Goal: Information Seeking & Learning: Learn about a topic

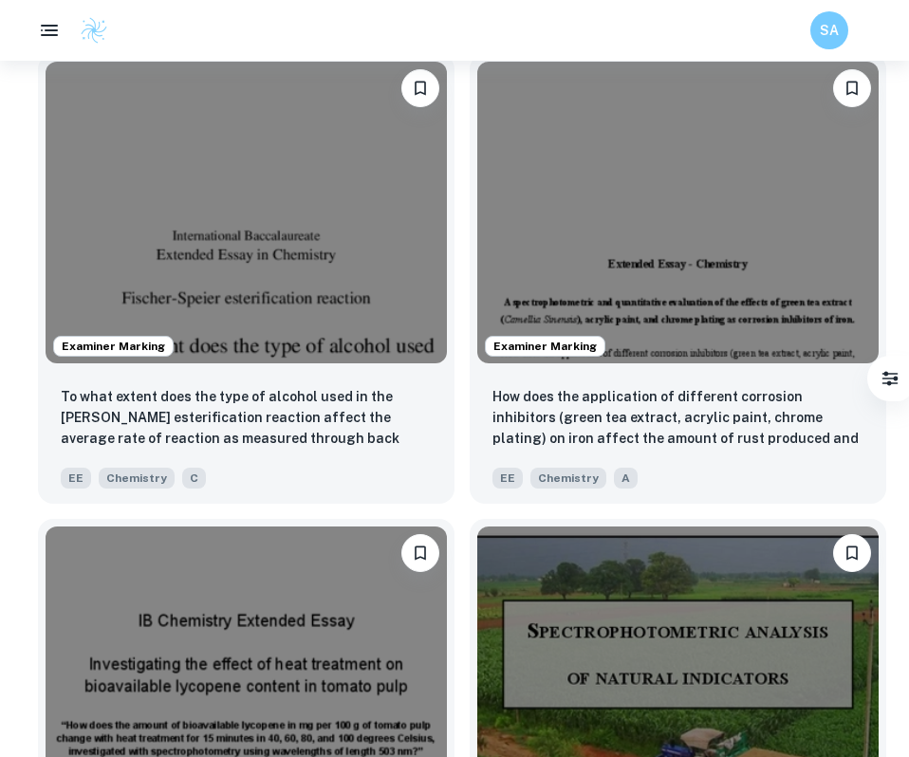
scroll to position [2462, 0]
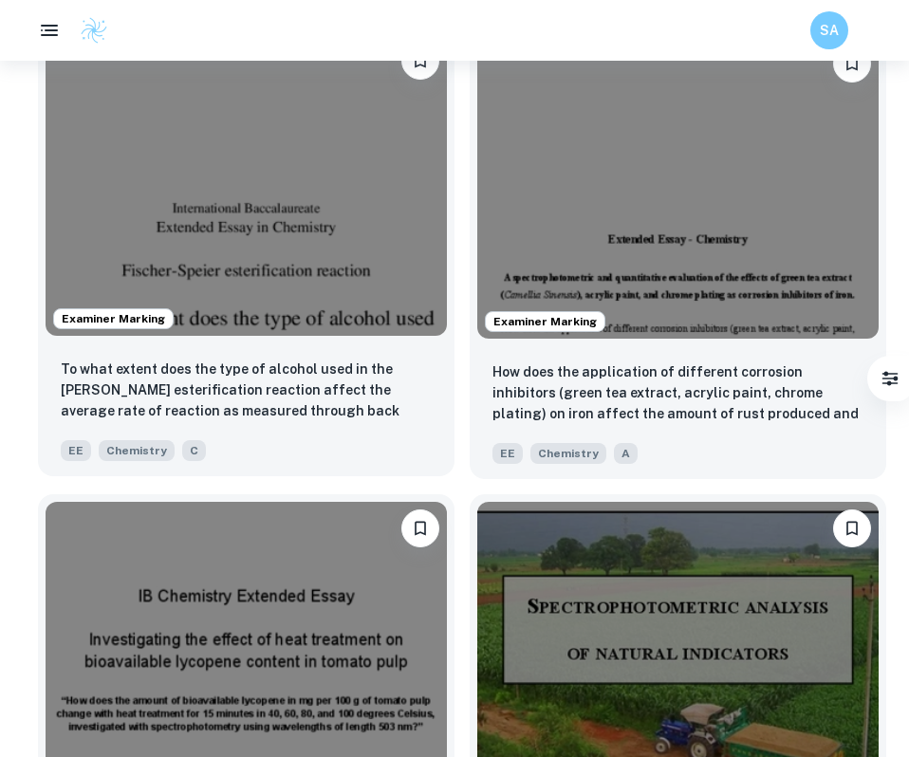
click at [356, 269] on img at bounding box center [246, 184] width 401 height 301
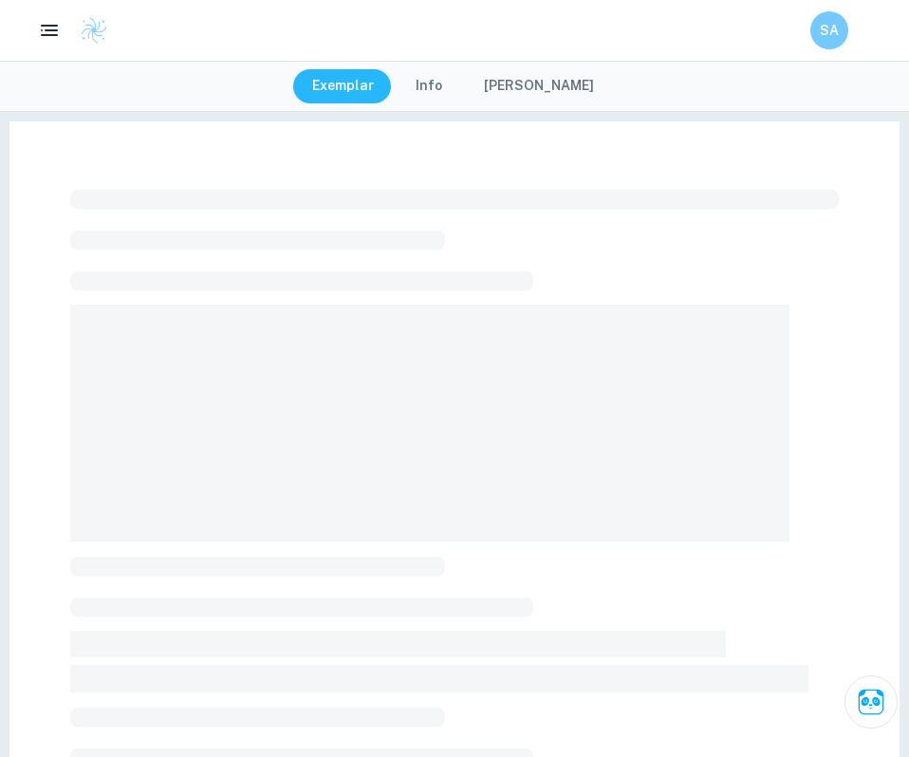
click at [532, 78] on button "[PERSON_NAME]" at bounding box center [539, 86] width 148 height 34
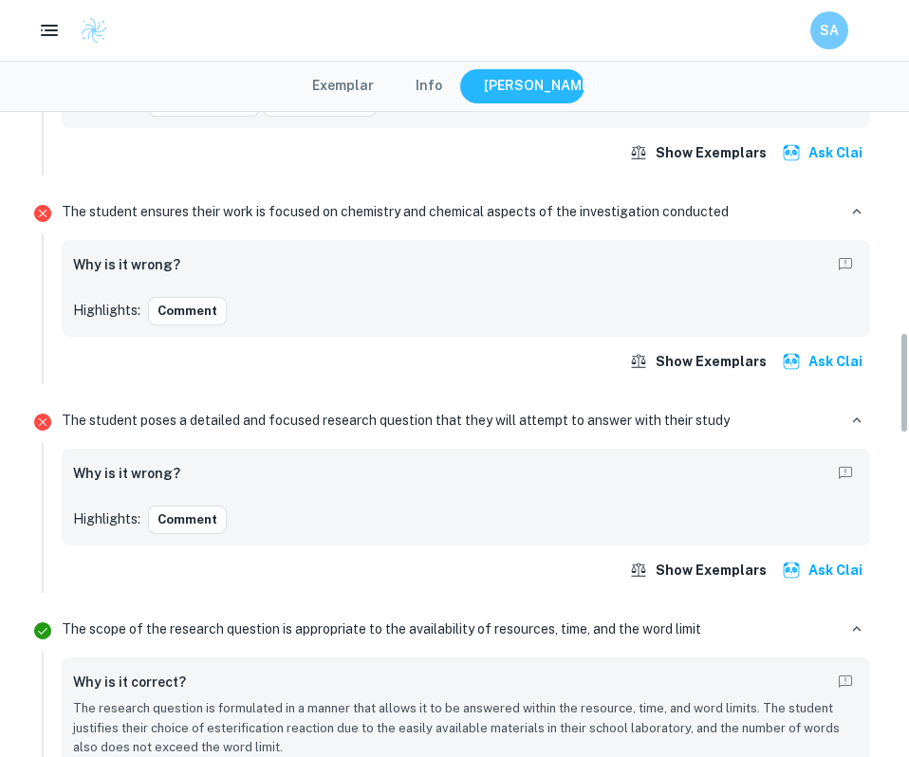
scroll to position [1412, 0]
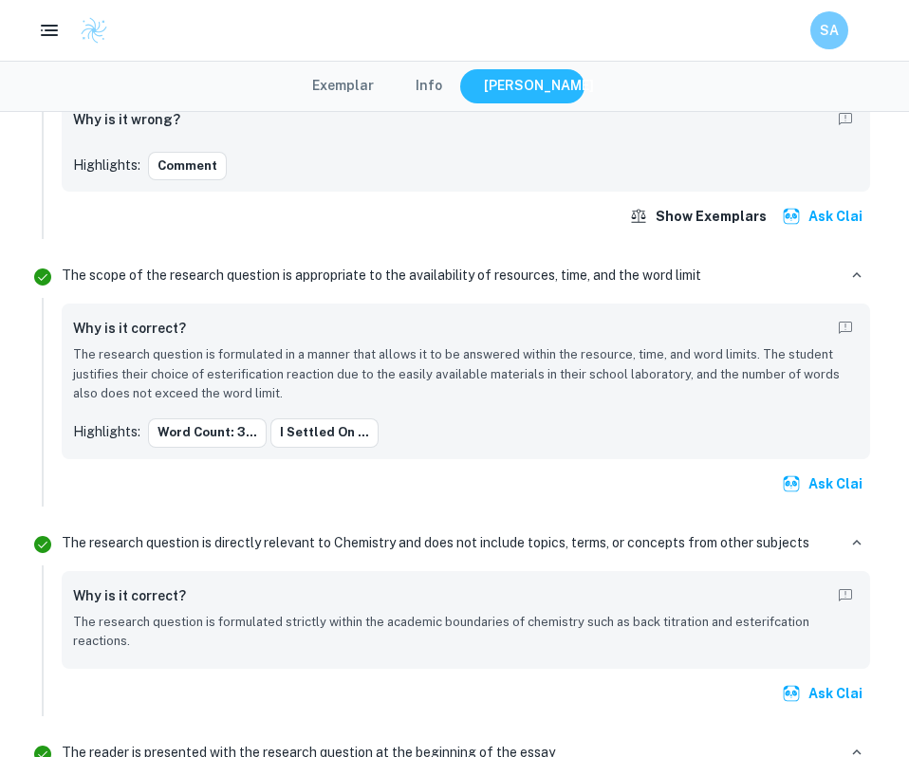
click at [355, 81] on button "Exemplar" at bounding box center [343, 86] width 100 height 34
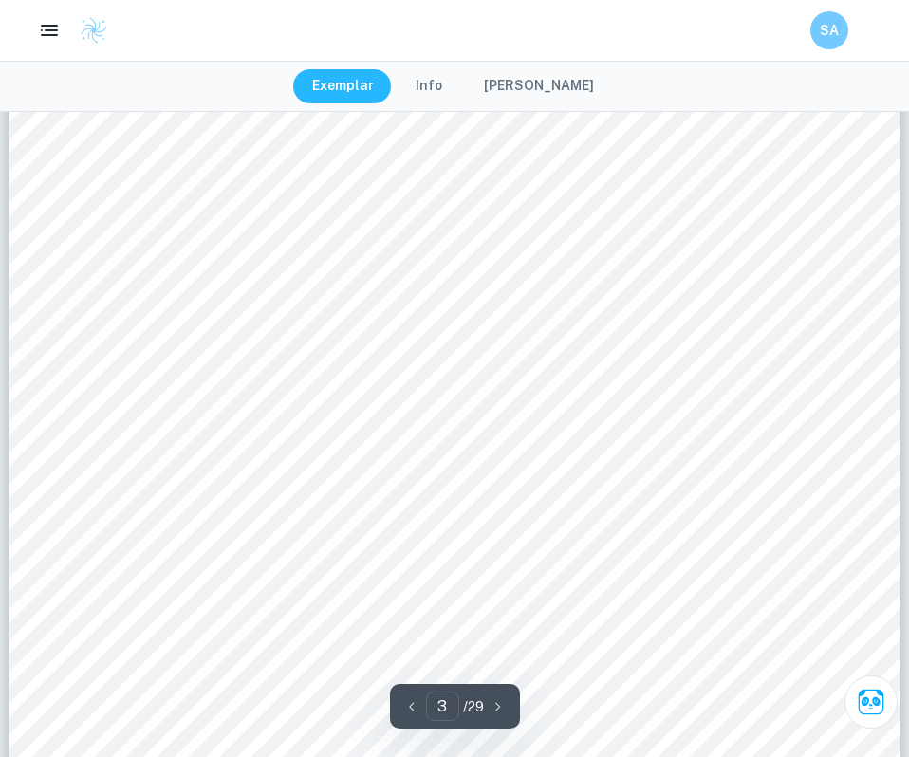
scroll to position [2728, 0]
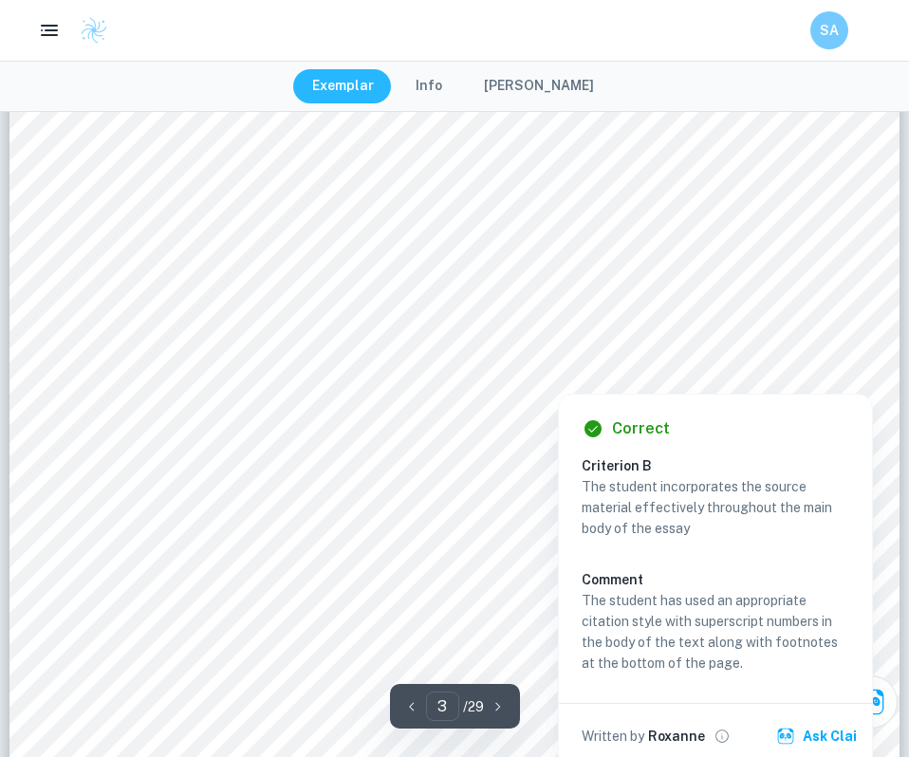
click at [729, 384] on div "Correct Criterion B The student incorporates the source material effectively th…" at bounding box center [715, 576] width 315 height 385
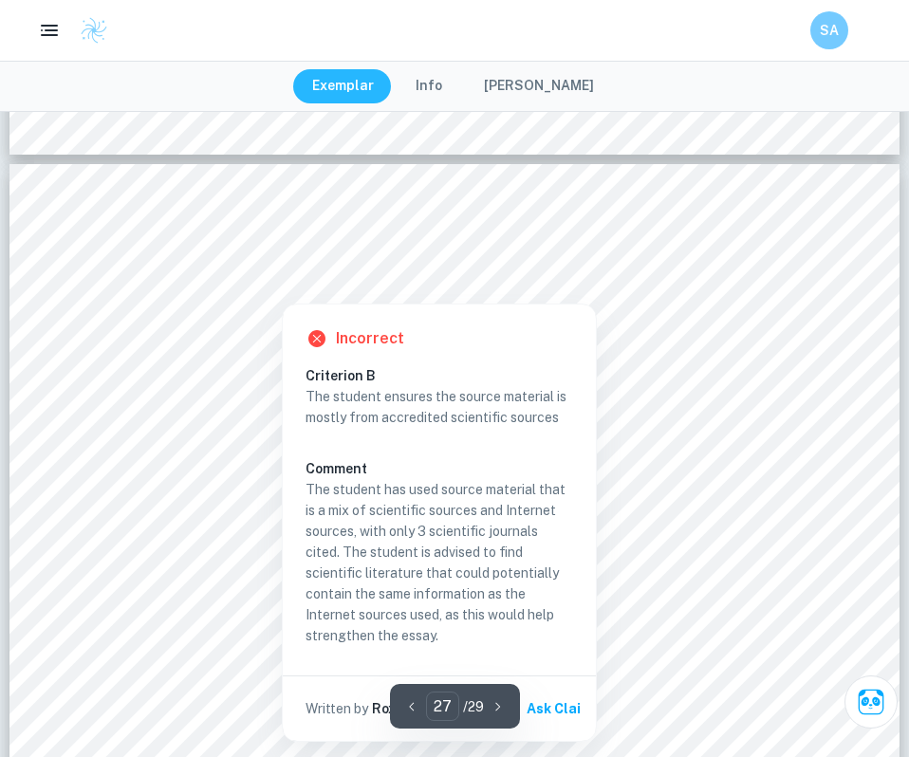
scroll to position [33061, 0]
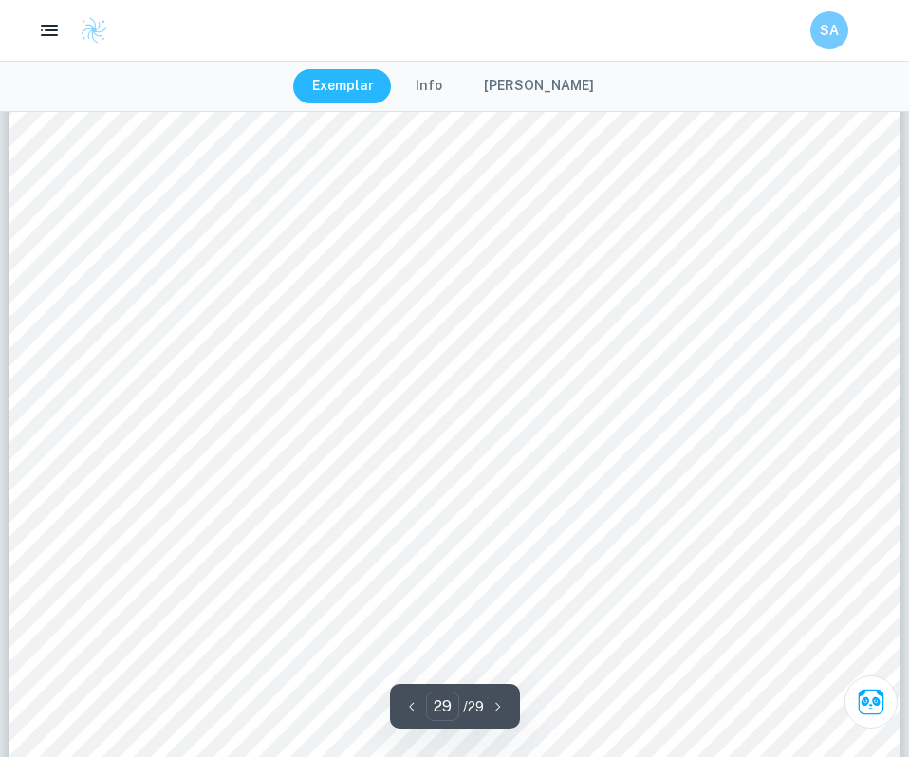
scroll to position [36279, 0]
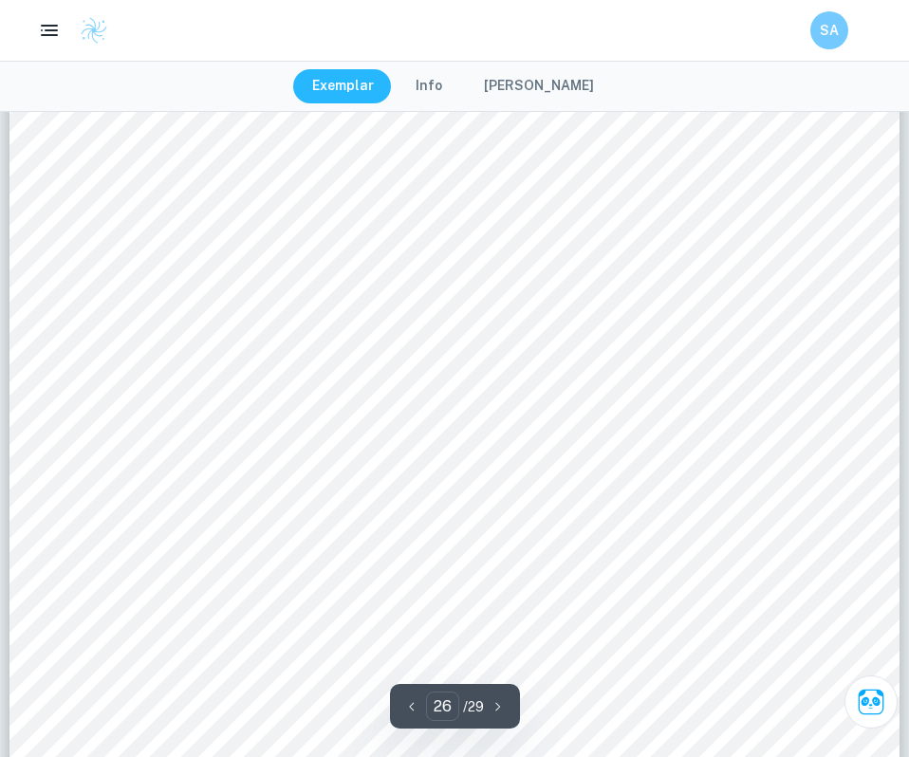
type input "25"
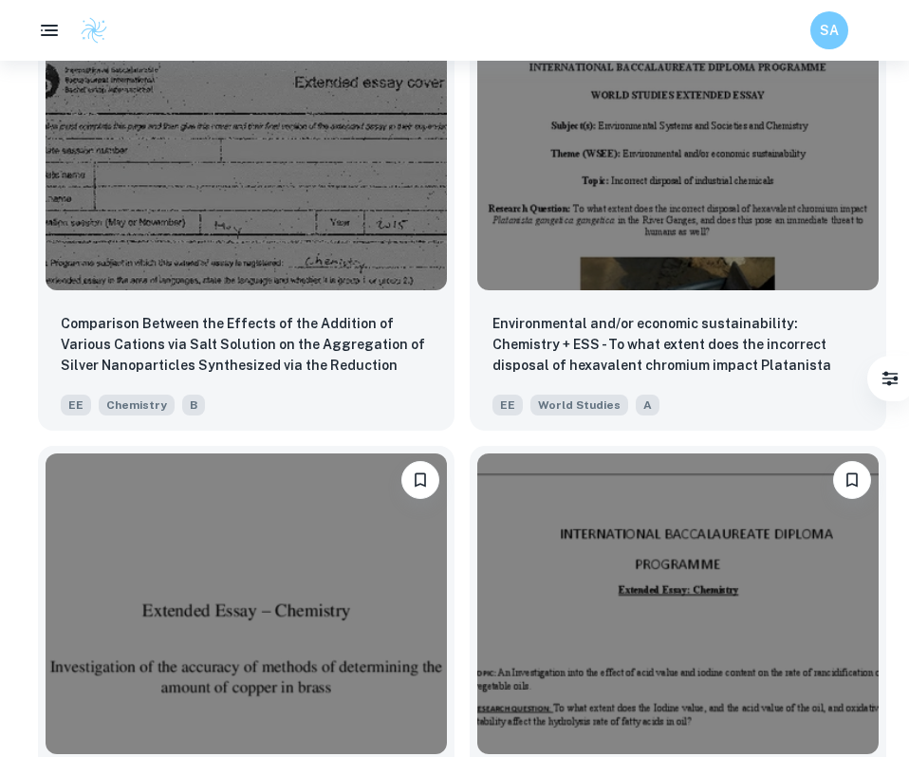
scroll to position [4580, 0]
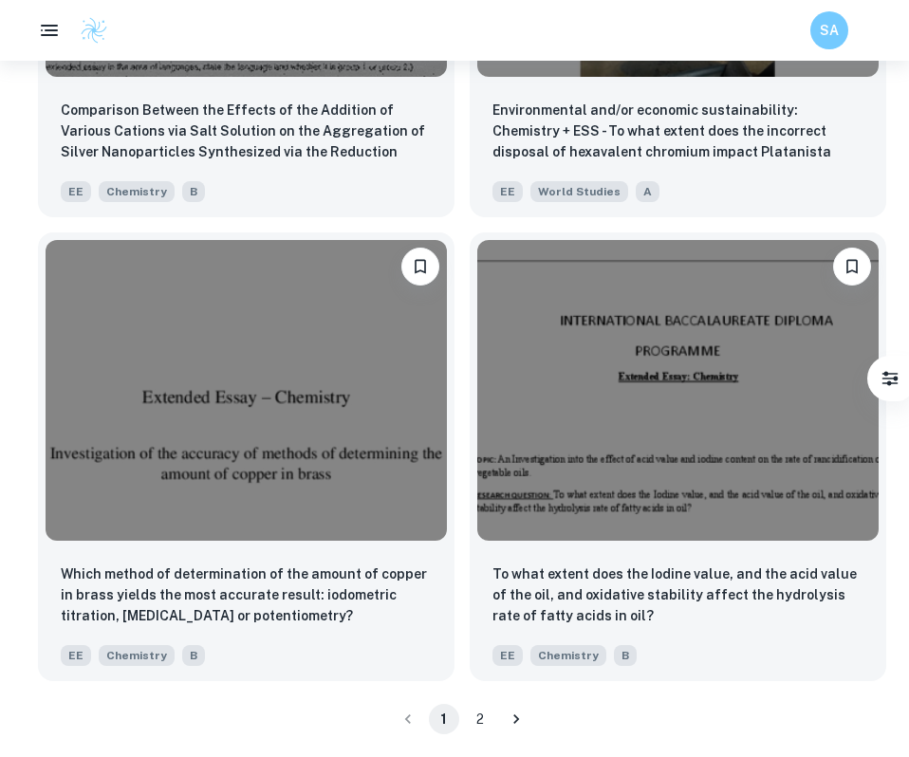
click at [481, 719] on button "2" at bounding box center [480, 719] width 30 height 30
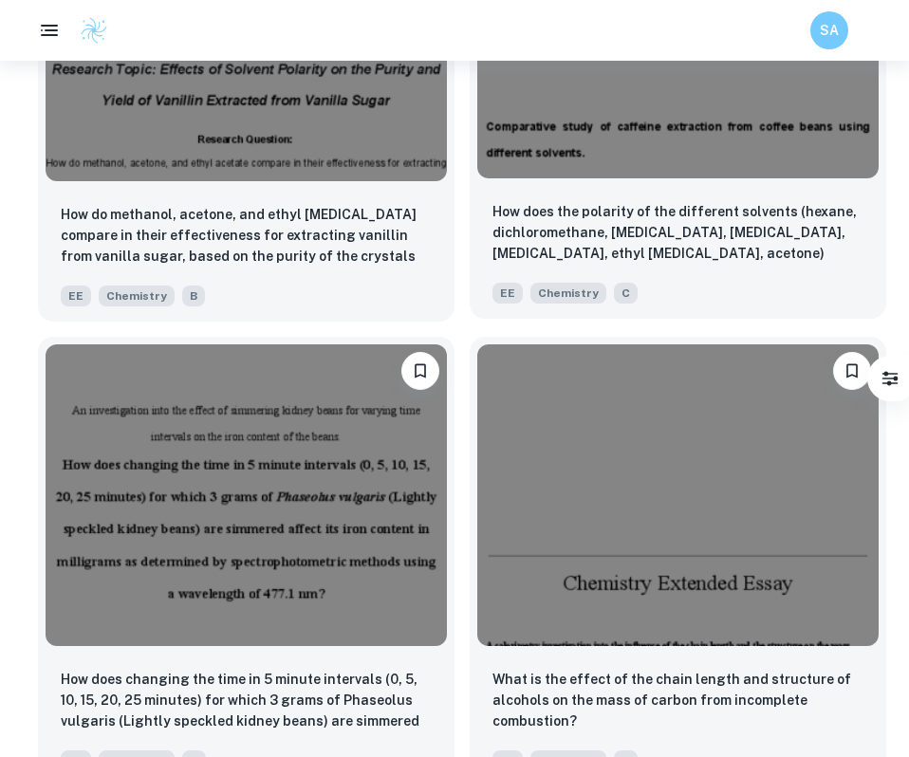
scroll to position [4115, 0]
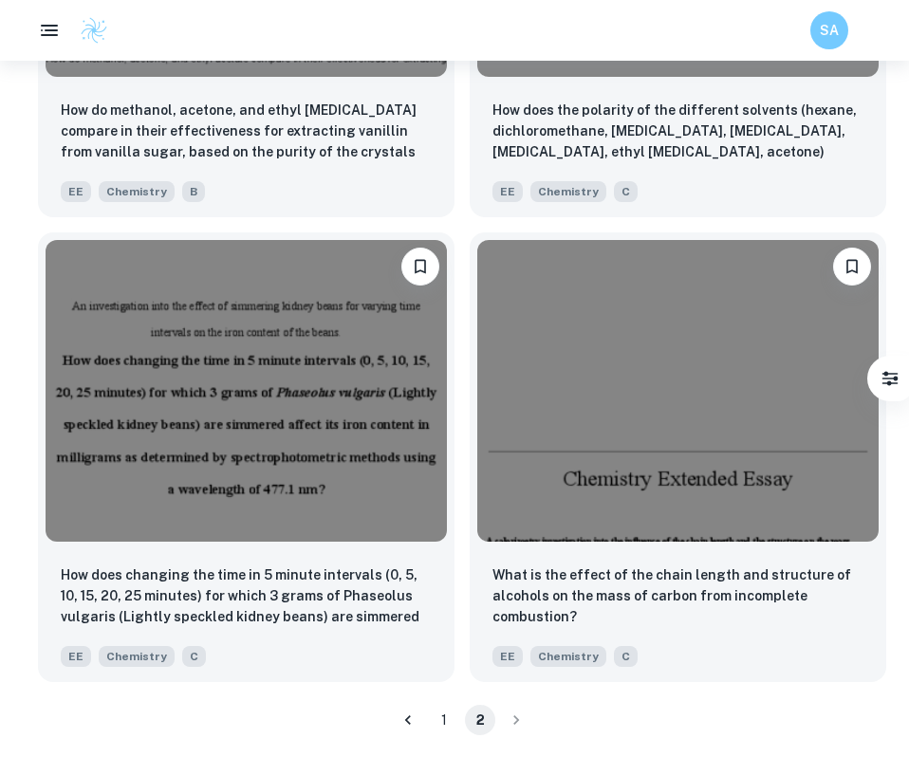
click at [434, 718] on button "1" at bounding box center [444, 720] width 30 height 30
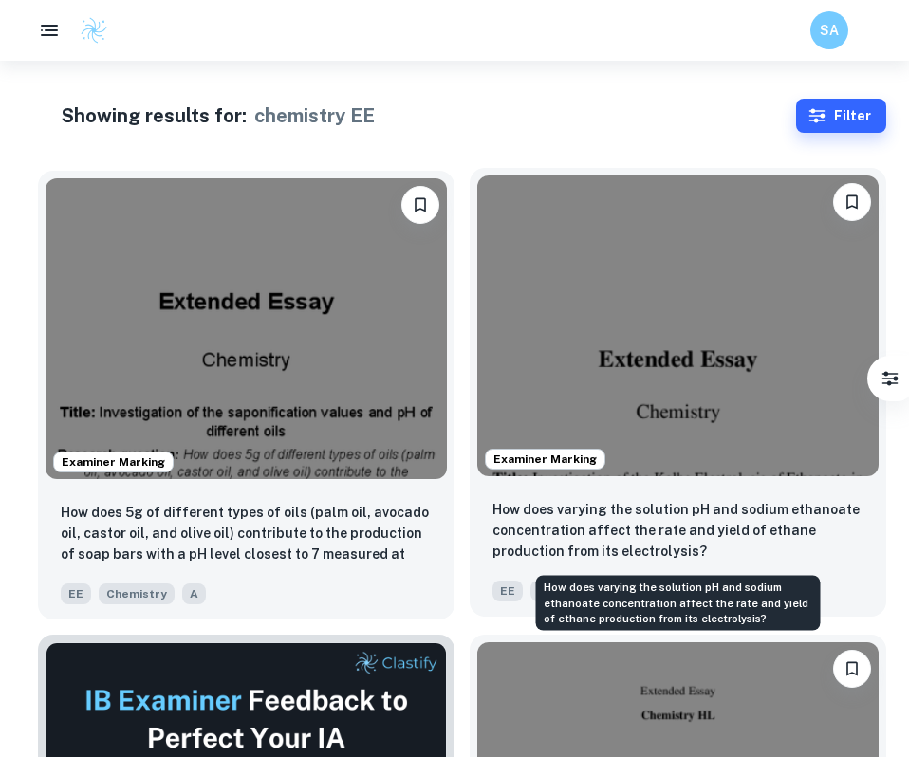
scroll to position [77, 0]
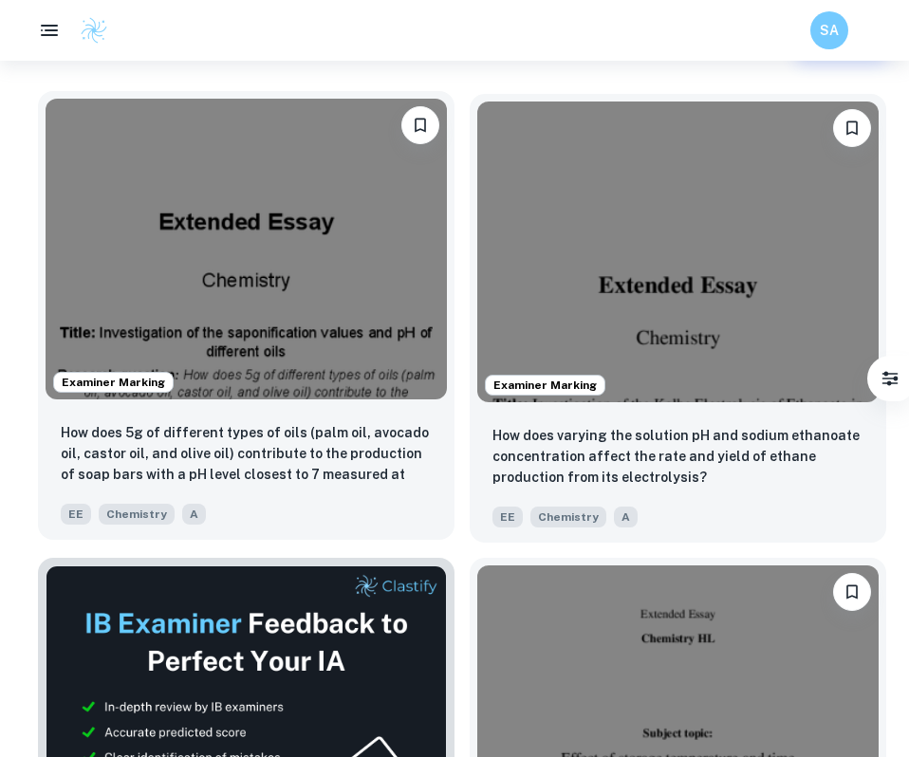
click at [327, 293] on img at bounding box center [246, 249] width 401 height 301
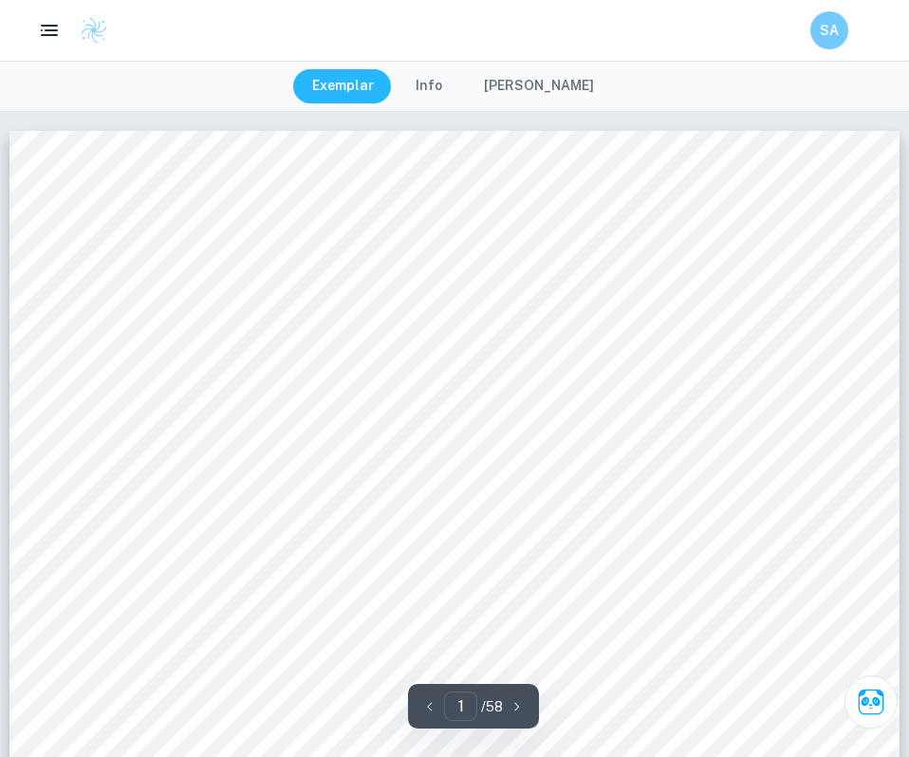
scroll to position [862, 0]
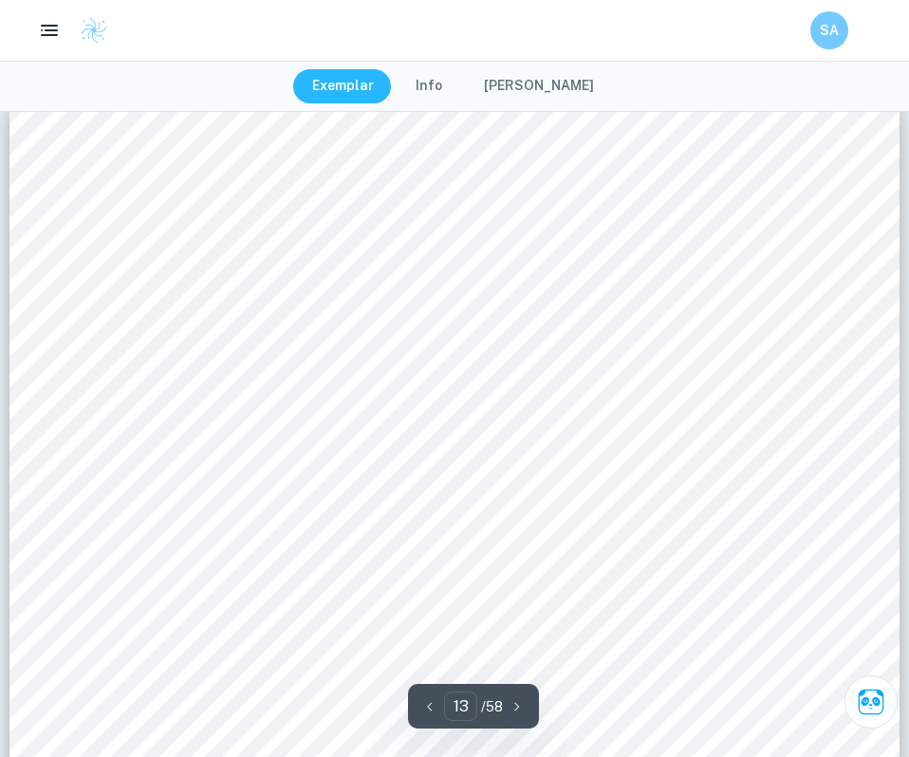
type input "12"
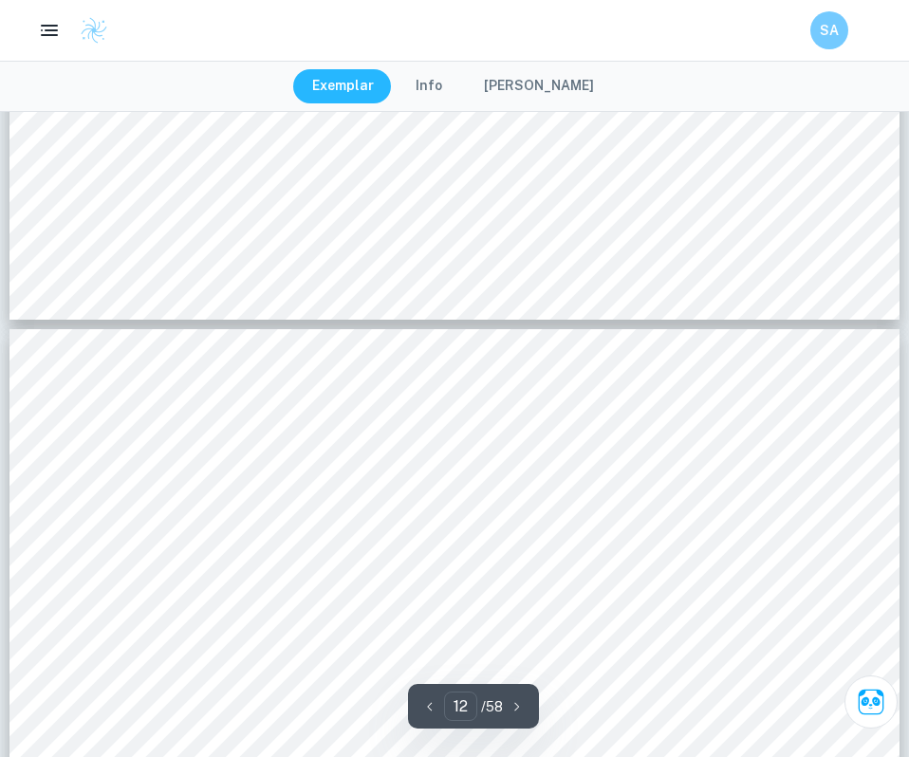
scroll to position [12703, 0]
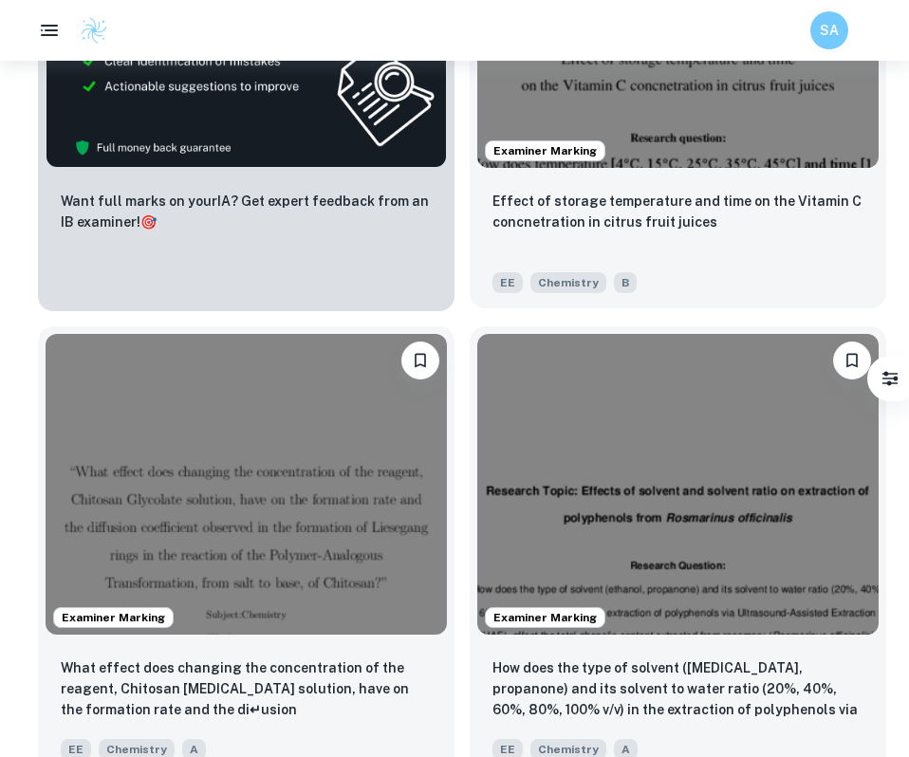
scroll to position [1087, 0]
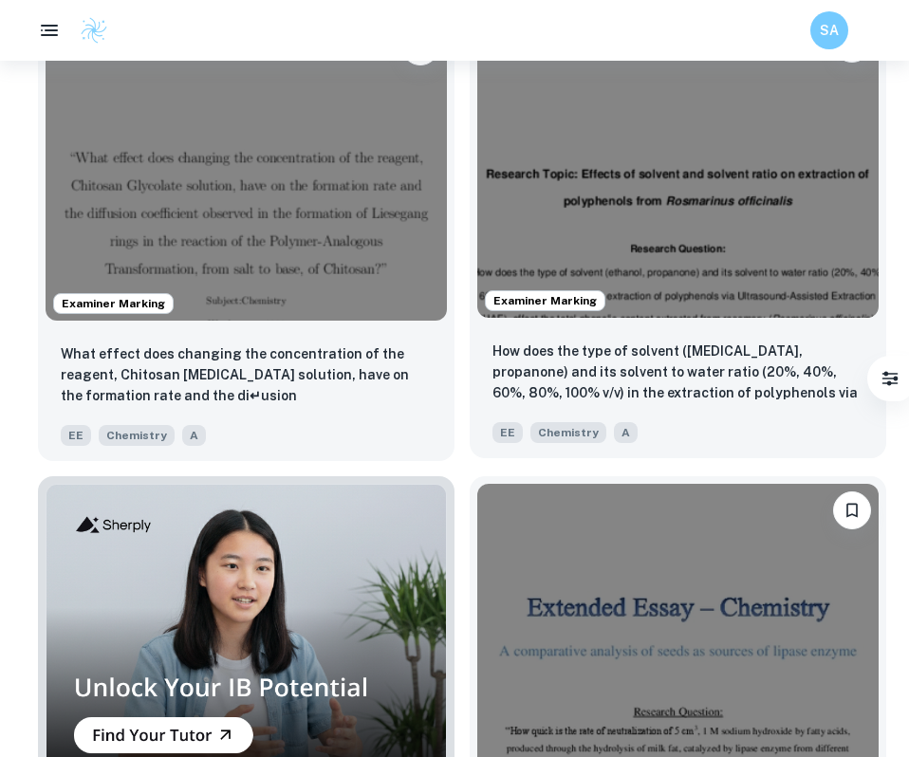
click at [677, 204] on img at bounding box center [677, 167] width 401 height 301
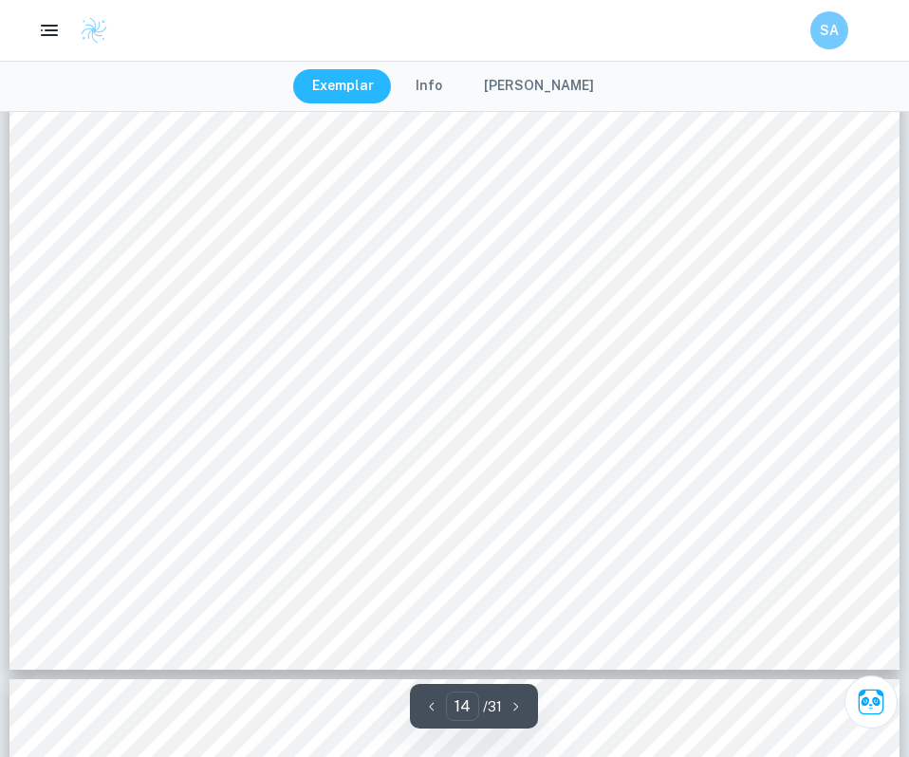
scroll to position [17318, 0]
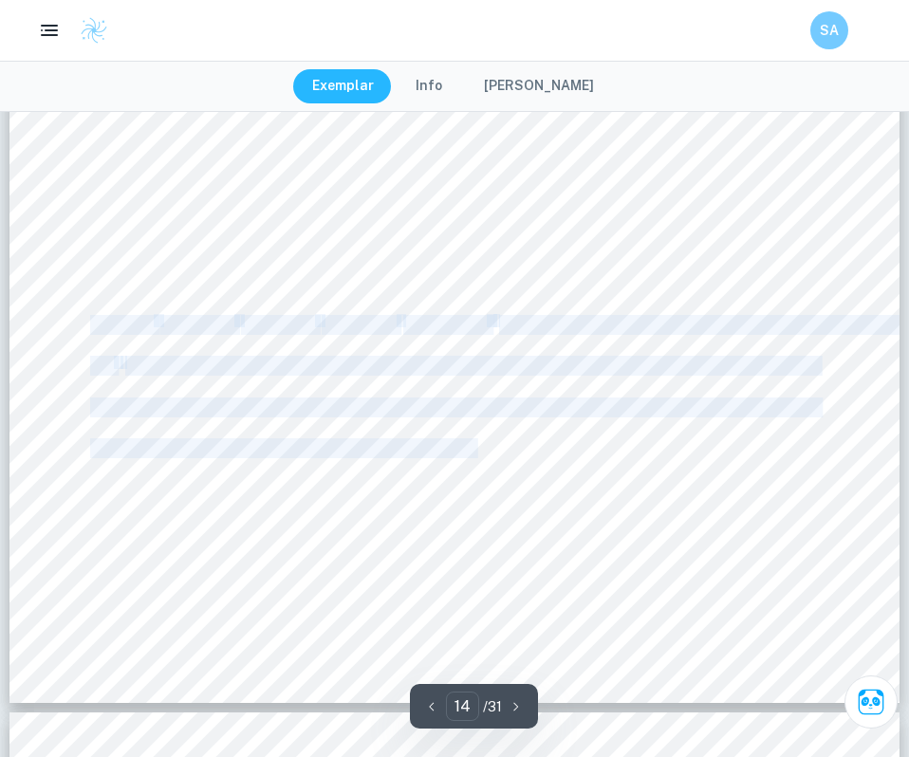
drag, startPoint x: 475, startPoint y: 445, endPoint x: 94, endPoint y: 326, distance: 399.4
click at [93, 326] on div "Page 14 of 31 Chemical List 1. [MEDICAL_DATA], 95% 2. Propanone 3. Gallic Acid …" at bounding box center [454, 73] width 890 height 1259
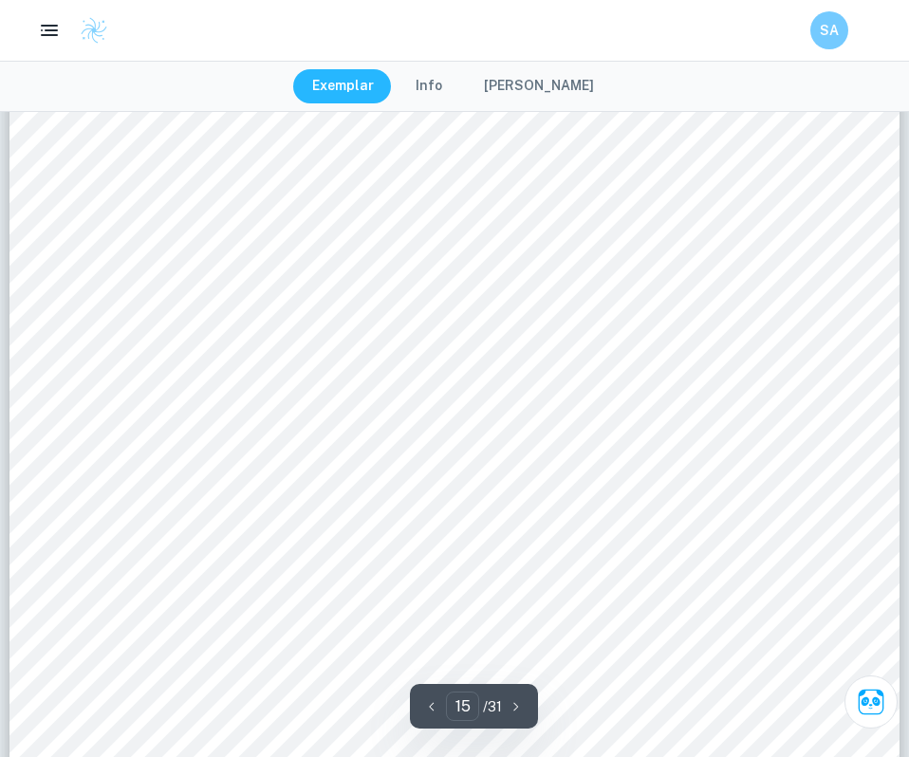
scroll to position [18334, 0]
click at [630, 414] on div "Page 15 of 31 UV-Vis Analysis of Samples Conduct the same steps in the preparat…" at bounding box center [454, 325] width 890 height 1259
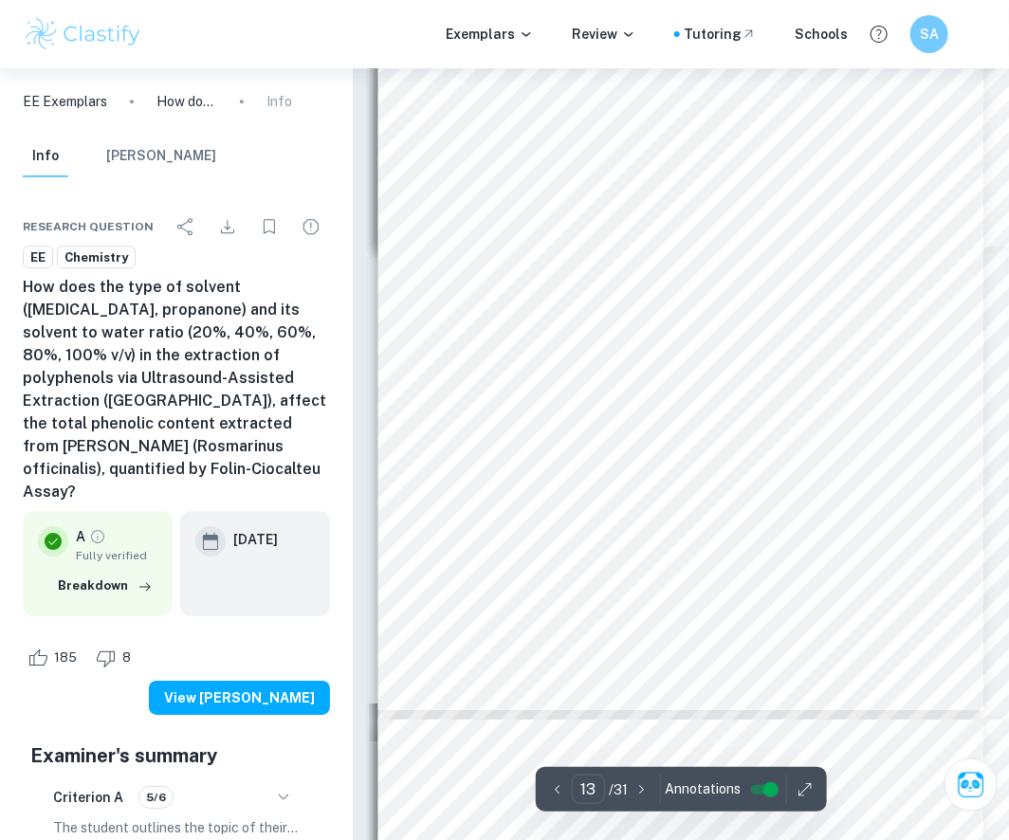
scroll to position [10762, 0]
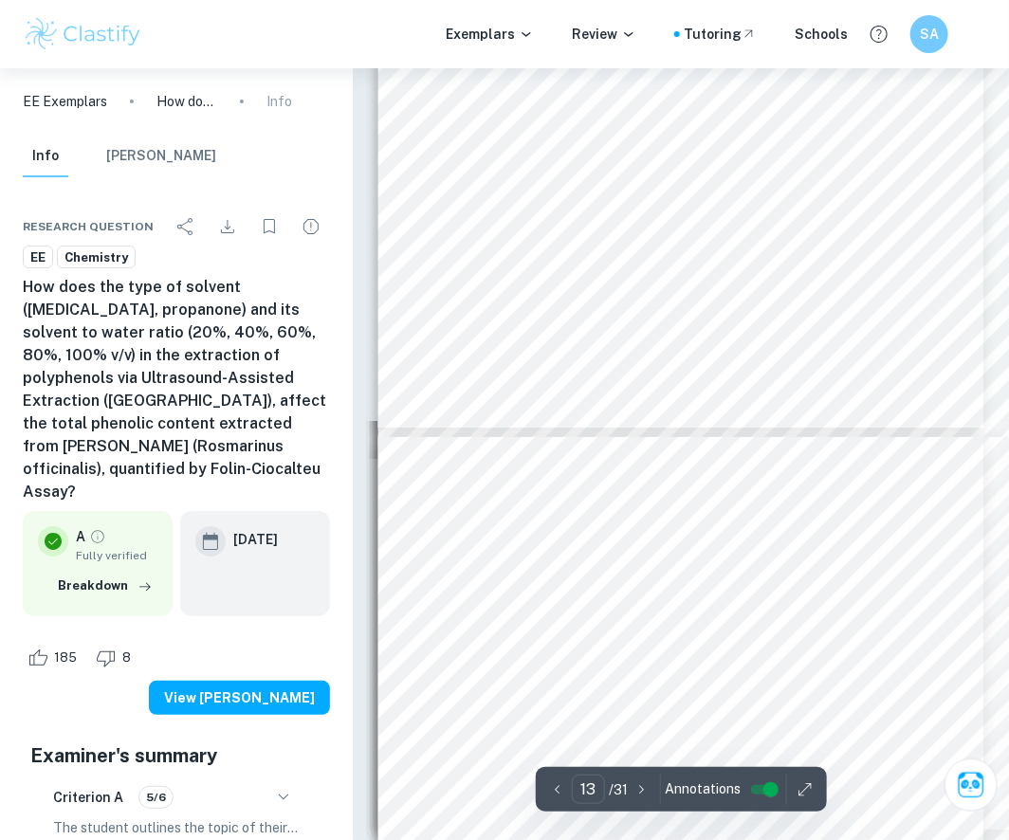
type input "14"
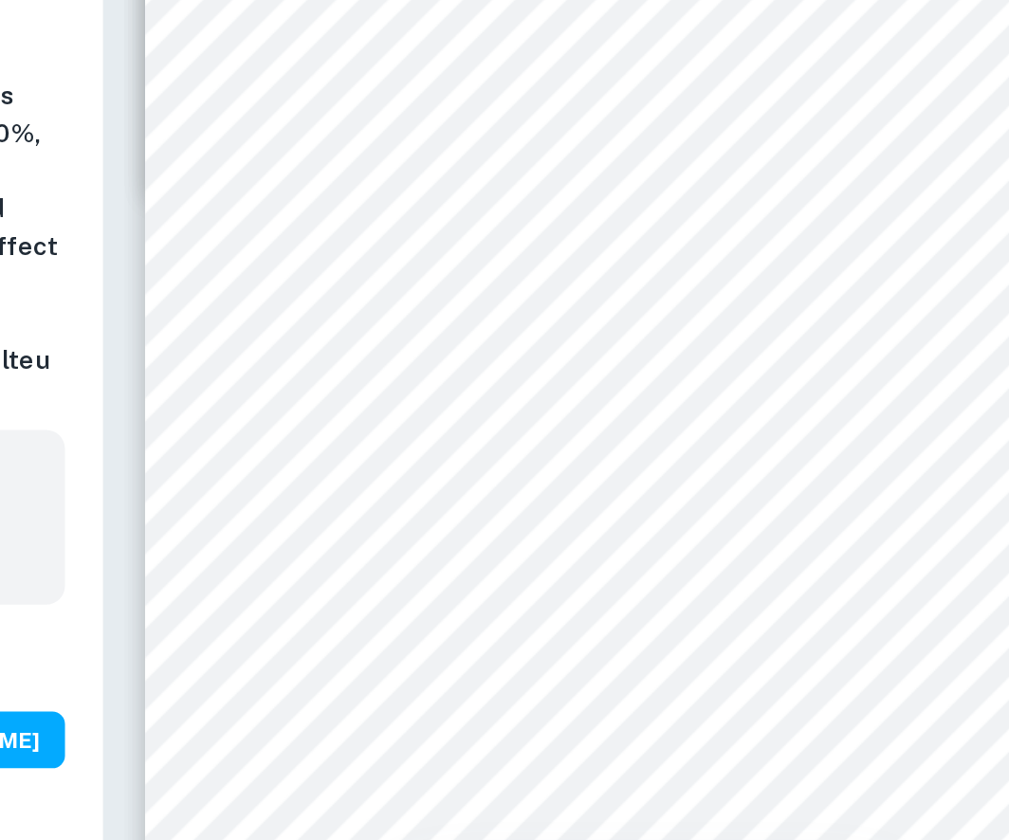
scroll to position [11514, 0]
